Goal: Communication & Community: Connect with others

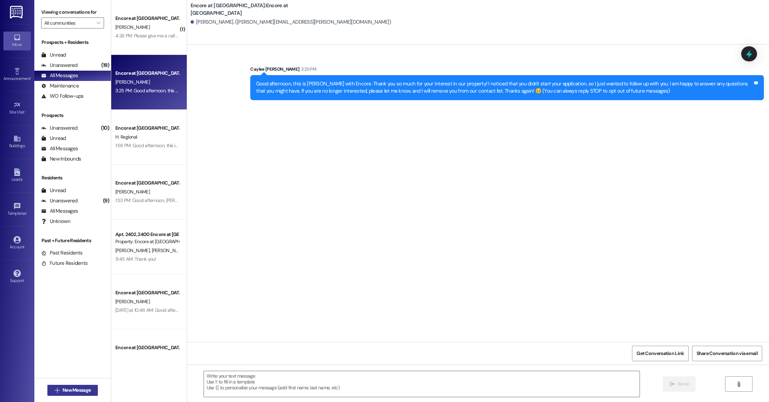
click at [71, 390] on span "New Message" at bounding box center [76, 390] width 28 height 7
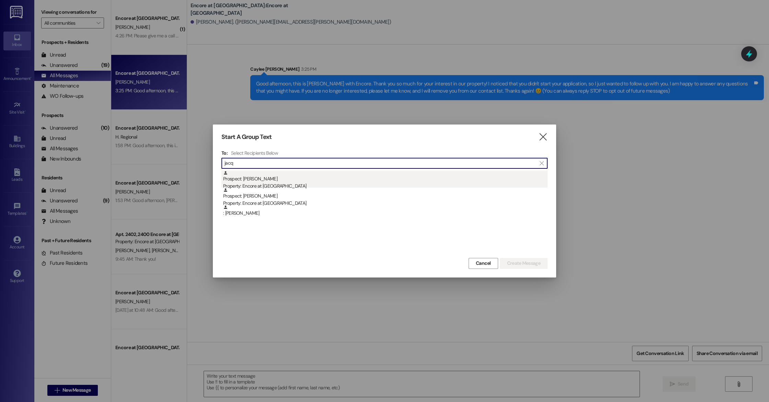
type input "jacq"
click at [272, 180] on div "Prospect: [PERSON_NAME] Property: Encore at [GEOGRAPHIC_DATA]" at bounding box center [385, 181] width 324 height 20
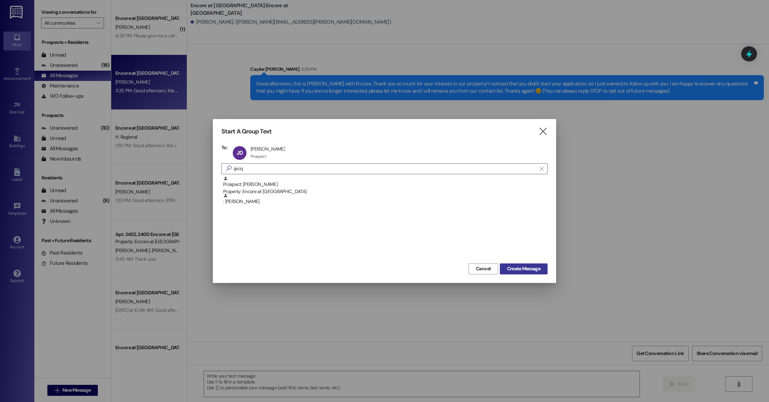
click at [544, 269] on button "Create Message" at bounding box center [524, 269] width 48 height 11
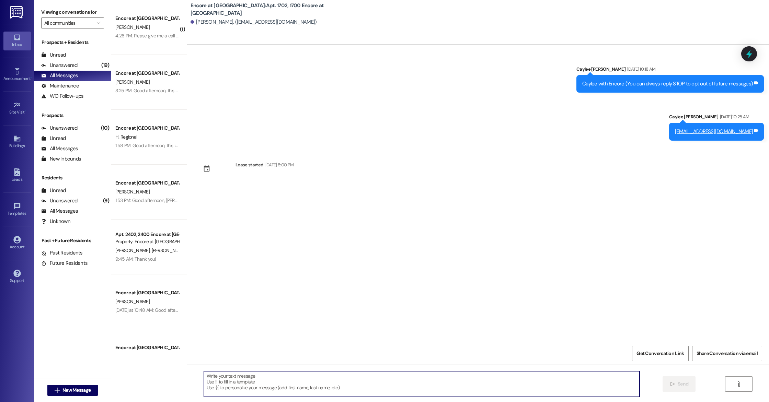
click at [382, 383] on textarea at bounding box center [422, 384] width 436 height 26
type textarea "Caylee with Encore"
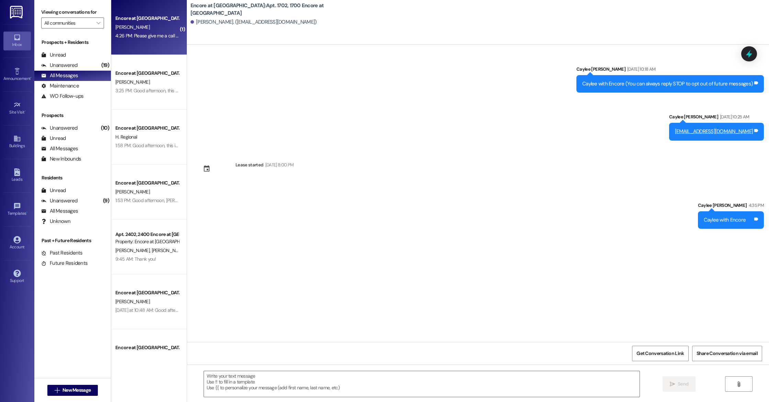
click at [151, 31] on div "[PERSON_NAME]" at bounding box center [147, 27] width 65 height 9
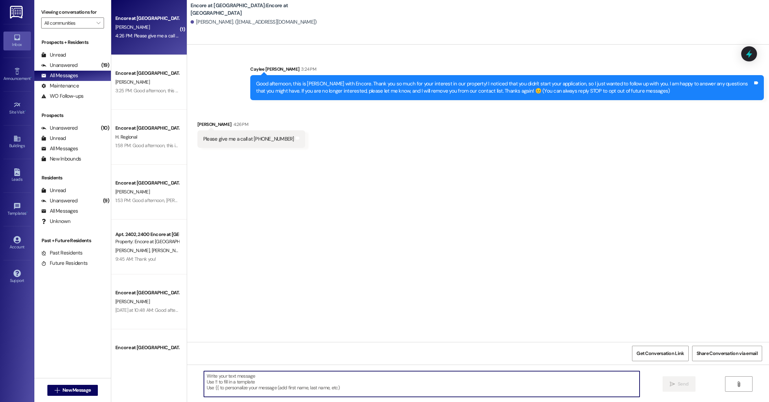
click at [358, 390] on textarea at bounding box center [422, 384] width 436 height 26
click at [465, 376] on textarea "Good afternoon, I reached out over the phone and just left a voicemail! You may…" at bounding box center [422, 384] width 436 height 26
click at [489, 379] on textarea "Good afternoon, I reached out over the phone and just left a voicemail! You may…" at bounding box center [422, 384] width 436 height 26
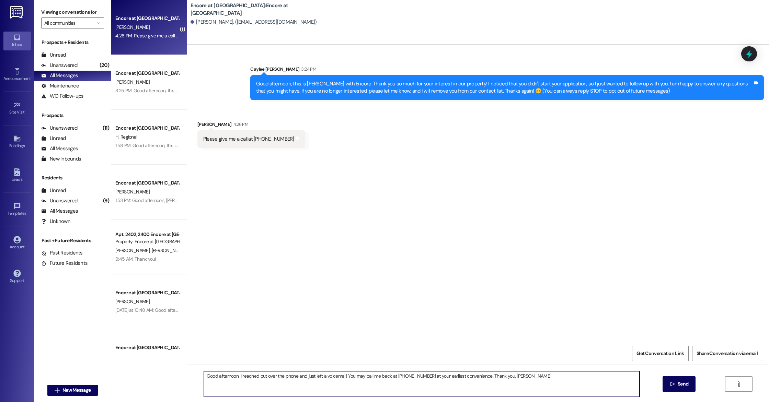
type textarea "Good afternoon, I reached out over the phone and just left a voicemail! You may…"
